Goal: Navigation & Orientation: Find specific page/section

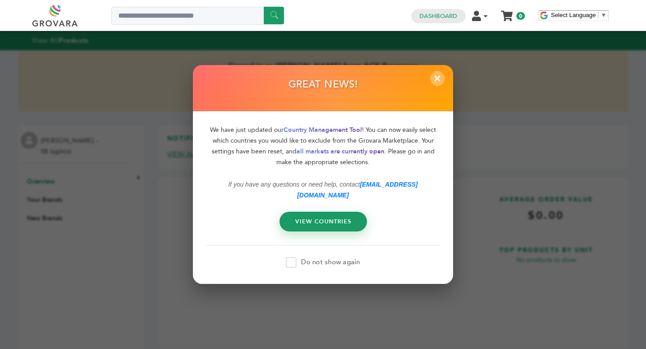
click at [436, 83] on span "×" at bounding box center [437, 78] width 15 height 15
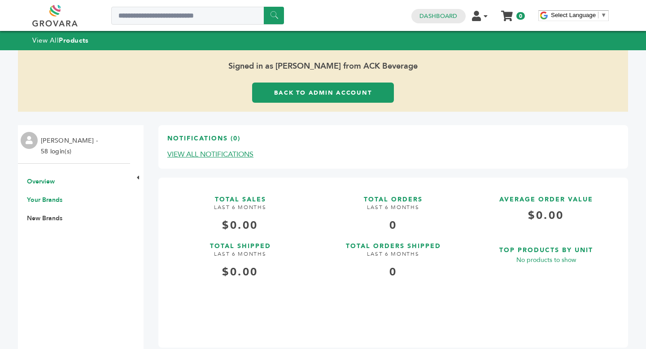
click at [44, 203] on link "Your Brands" at bounding box center [44, 200] width 35 height 9
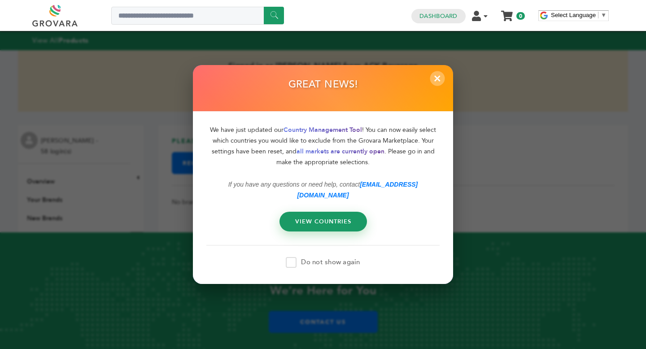
click at [436, 83] on span "×" at bounding box center [437, 78] width 15 height 15
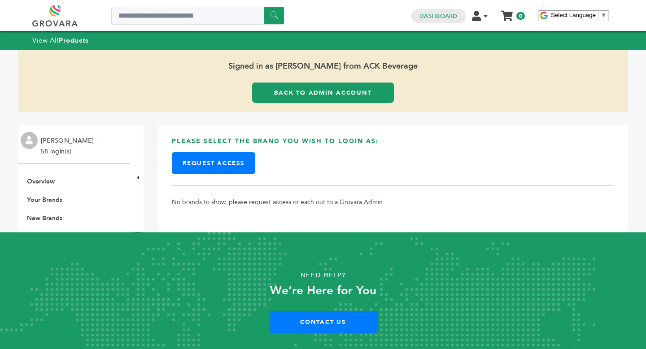
click at [355, 85] on link "Back to Admin Account" at bounding box center [323, 93] width 142 height 20
